Goal: Transaction & Acquisition: Purchase product/service

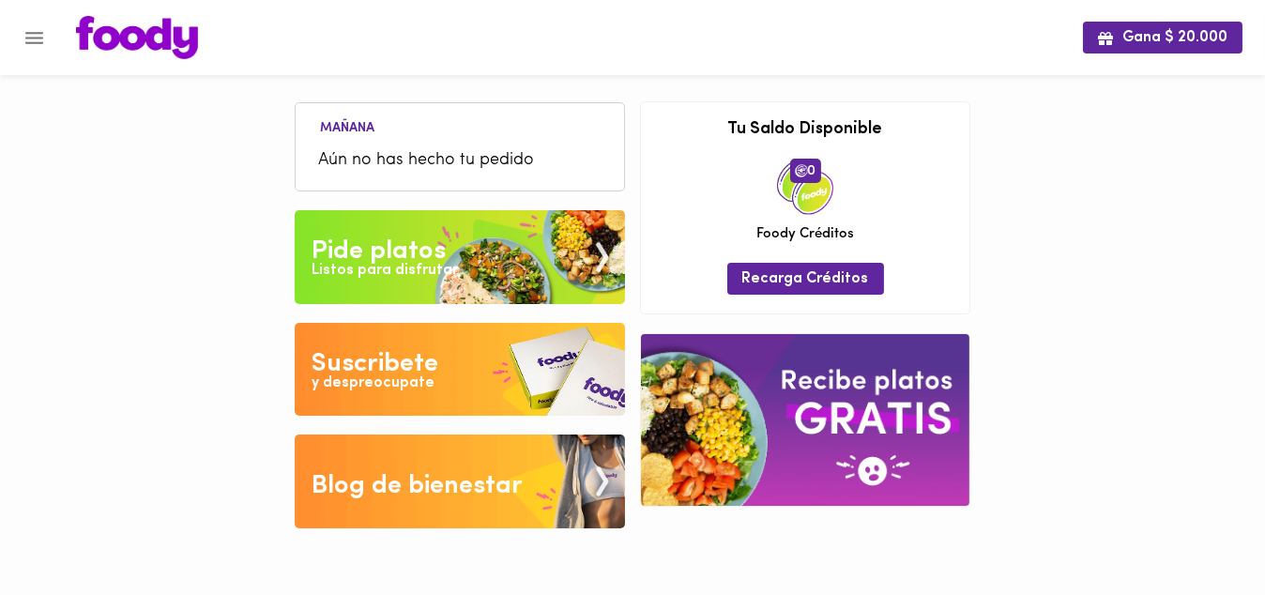
click at [419, 244] on div "Pide platos" at bounding box center [379, 252] width 134 height 38
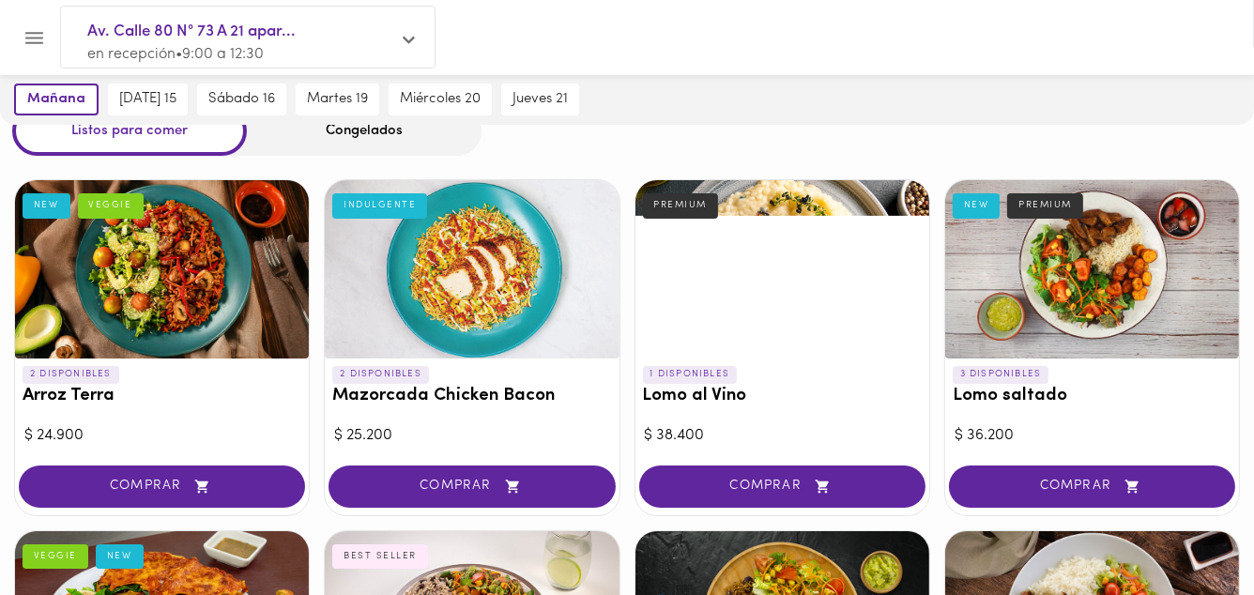
scroll to position [75, 0]
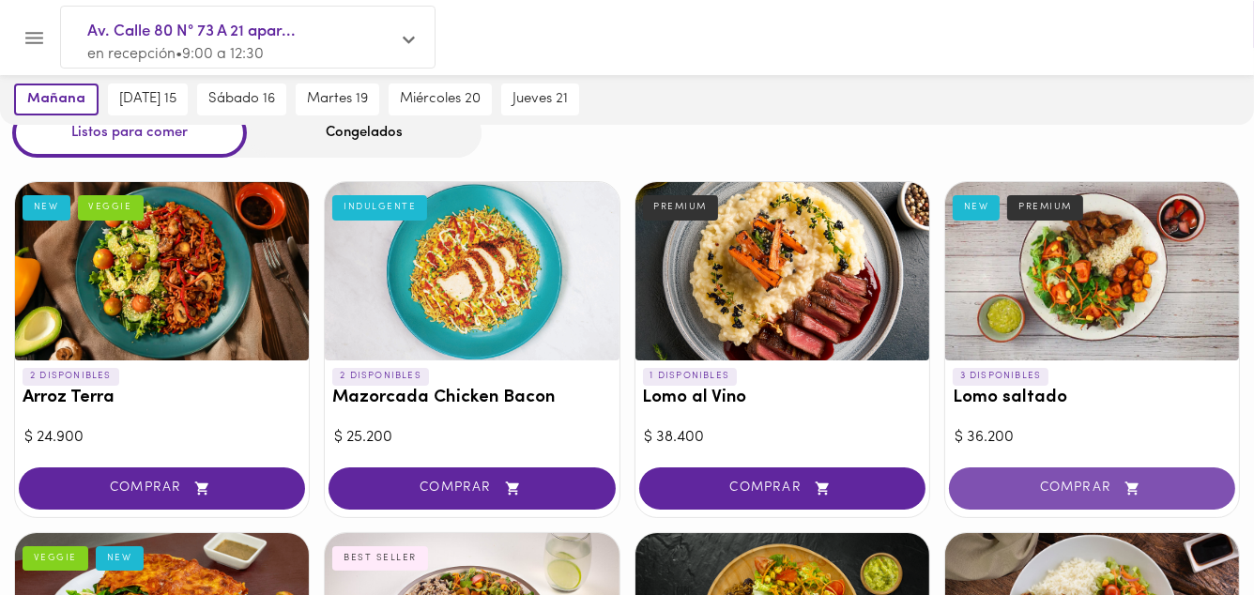
click at [1070, 481] on span "COMPRAR" at bounding box center [1091, 489] width 239 height 16
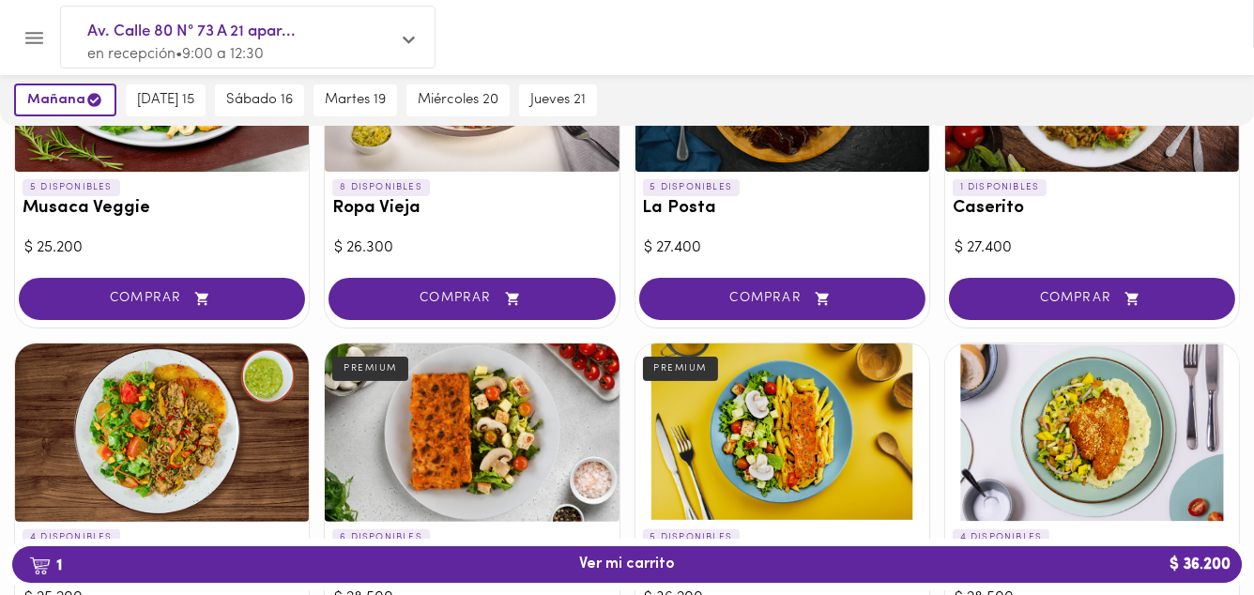
scroll to position [526, 0]
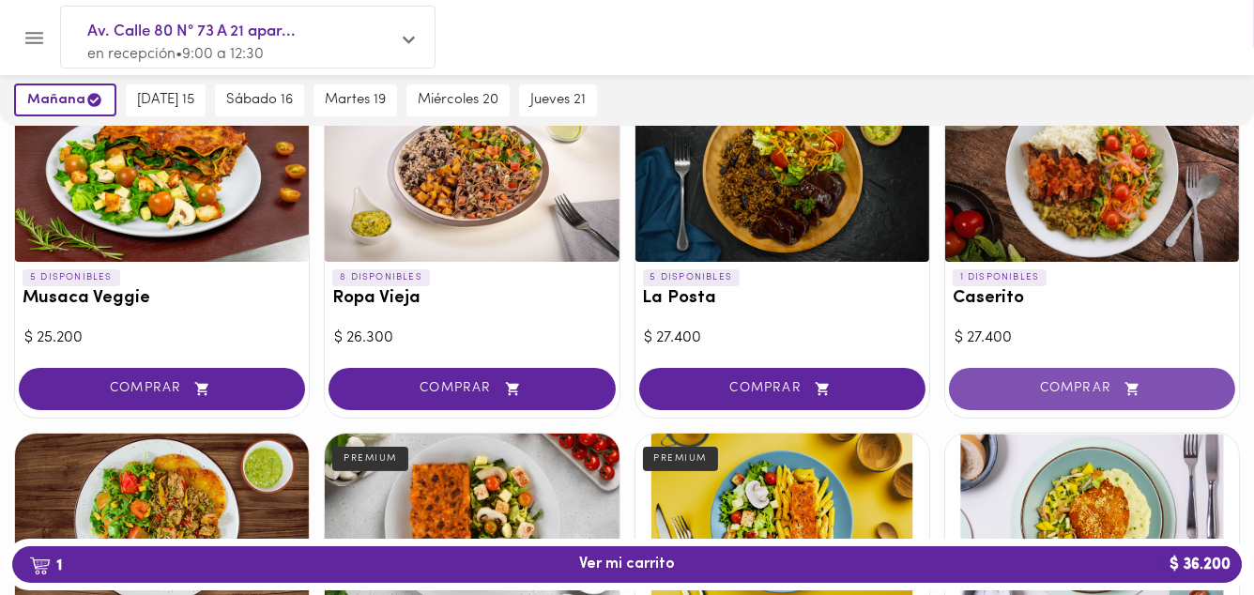
click at [1100, 381] on span "COMPRAR" at bounding box center [1091, 389] width 239 height 16
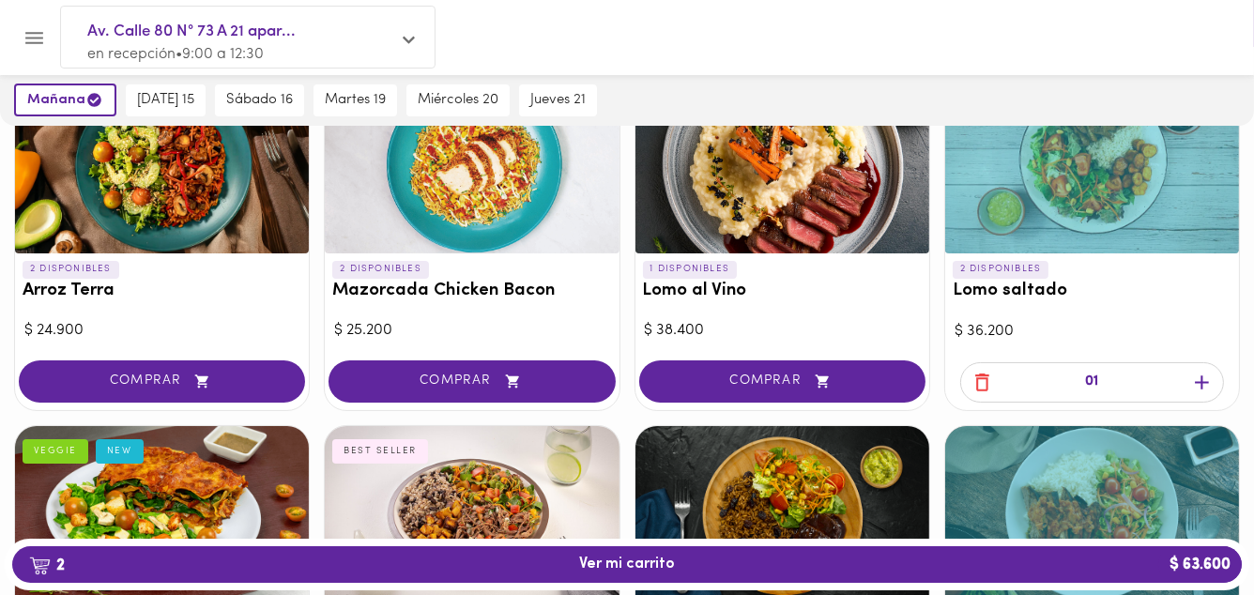
scroll to position [150, 0]
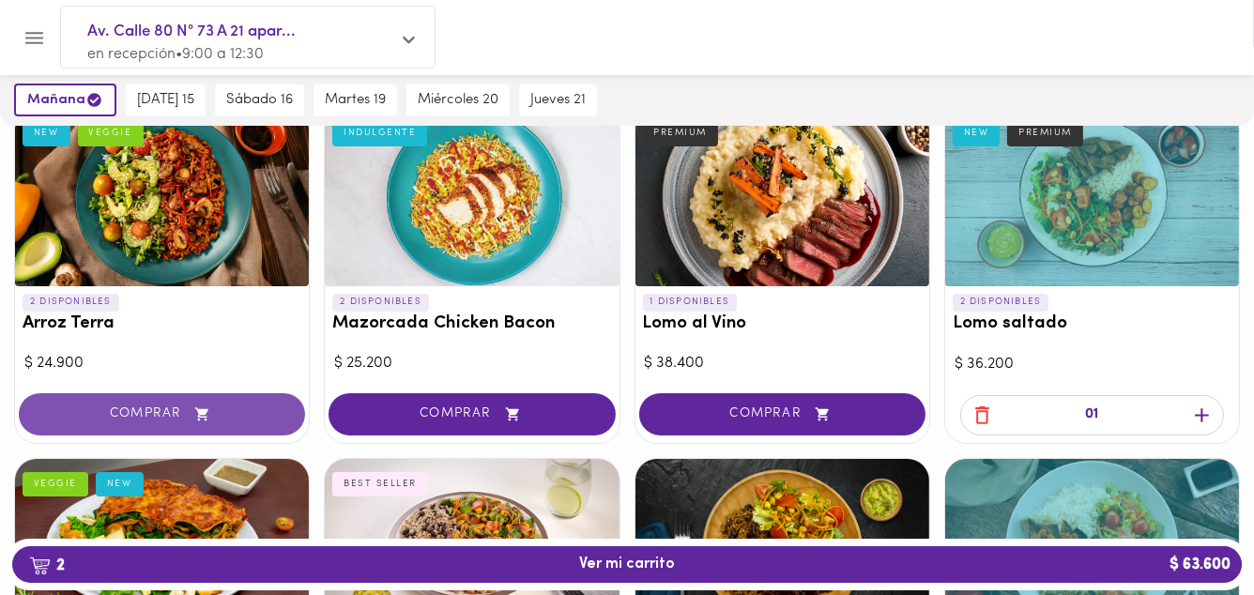
click at [170, 413] on span "COMPRAR" at bounding box center [161, 414] width 239 height 16
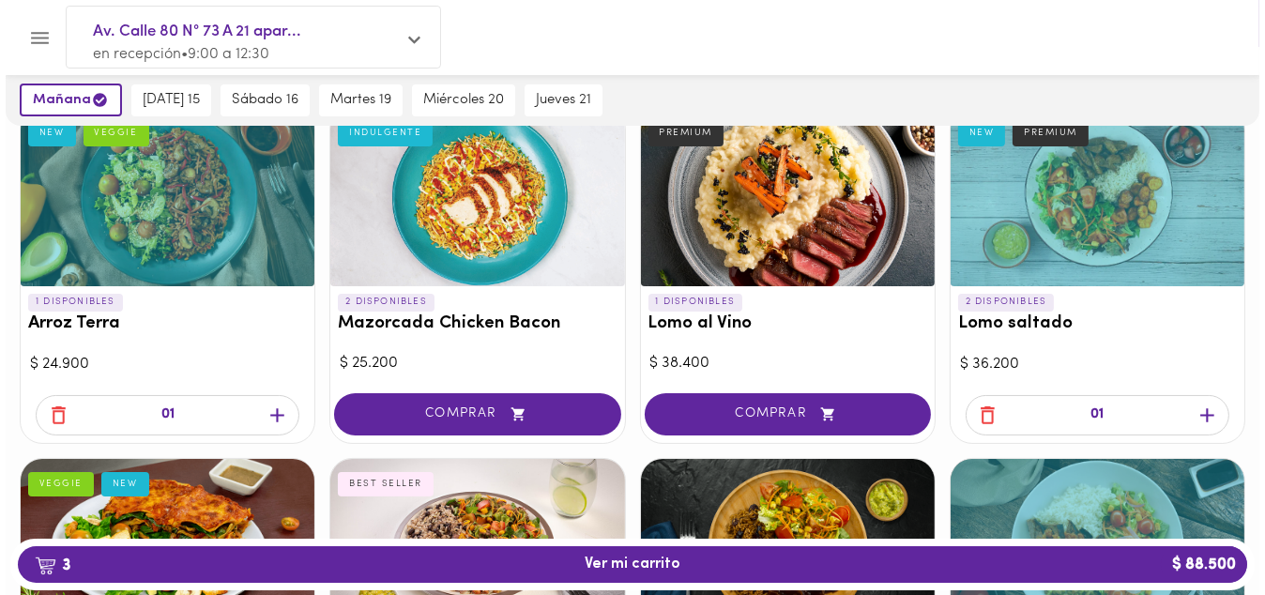
scroll to position [225, 0]
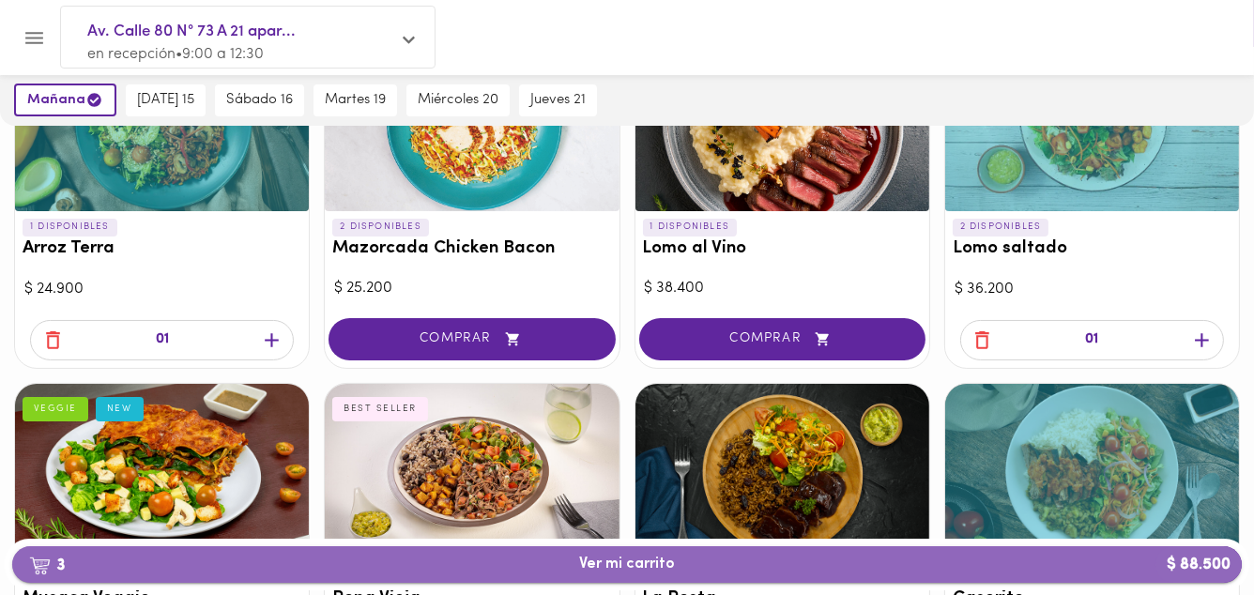
click at [664, 568] on span "3 Ver mi carrito $ 88.500" at bounding box center [627, 565] width 96 height 18
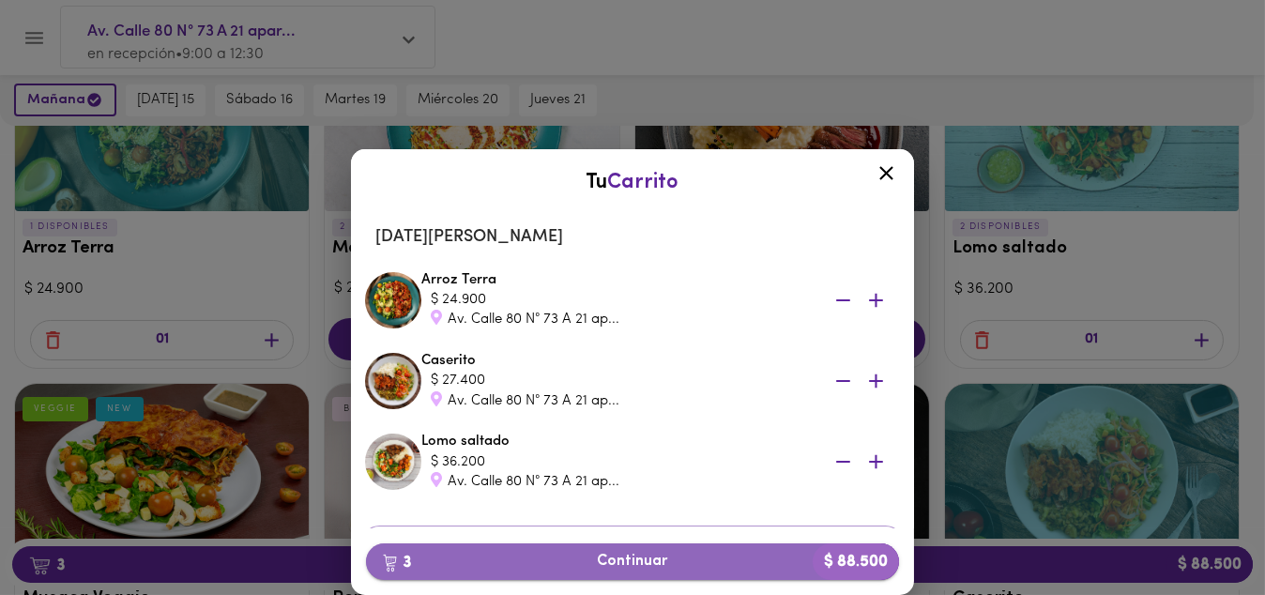
click at [664, 566] on span "3 Continuar $ 88.500" at bounding box center [632, 562] width 503 height 18
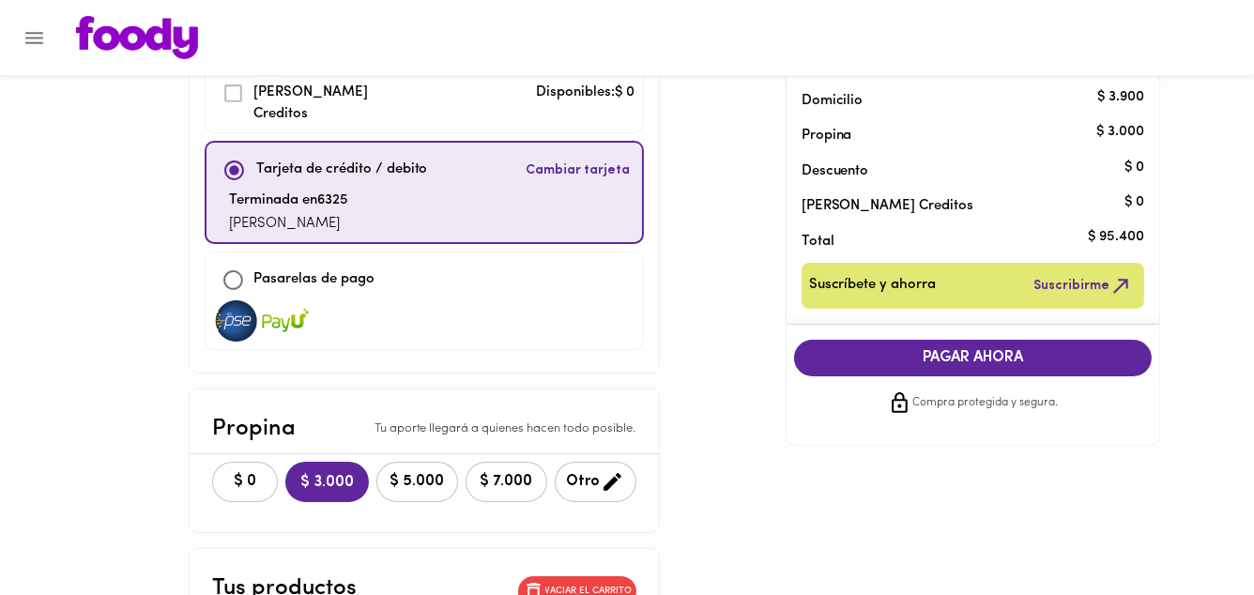
scroll to position [150, 0]
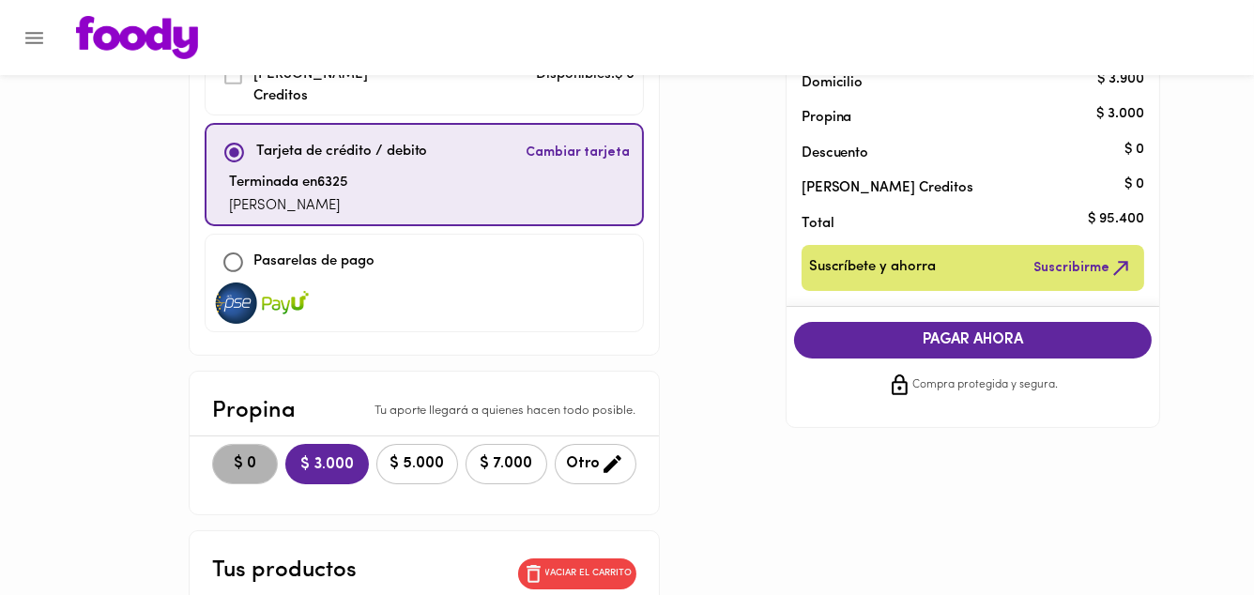
click at [242, 455] on span "$ 0" at bounding box center [244, 464] width 41 height 18
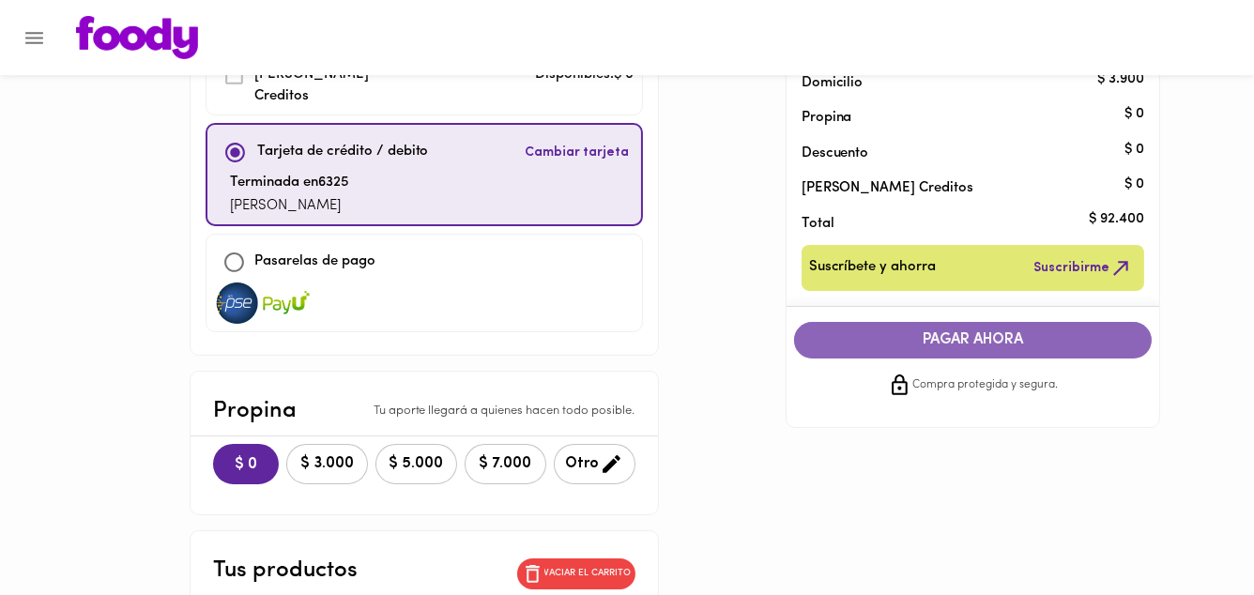
click at [960, 344] on span "PAGAR AHORA" at bounding box center [973, 340] width 321 height 18
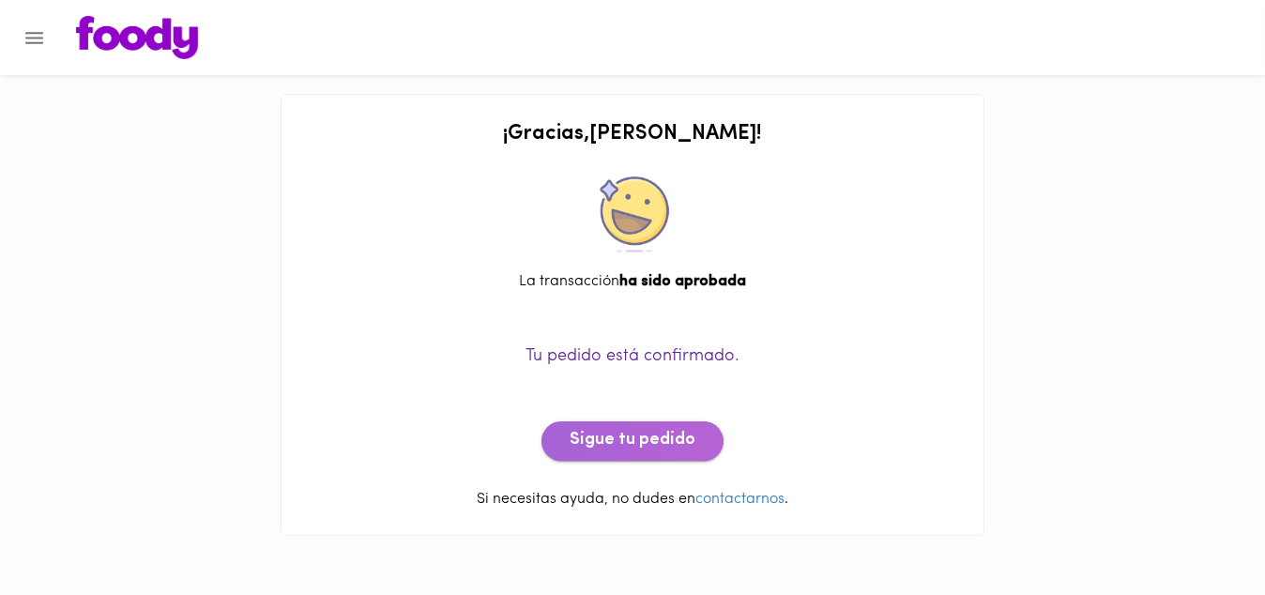
click at [666, 454] on button "Sigue tu pedido" at bounding box center [633, 440] width 182 height 39
